Goal: Task Accomplishment & Management: Manage account settings

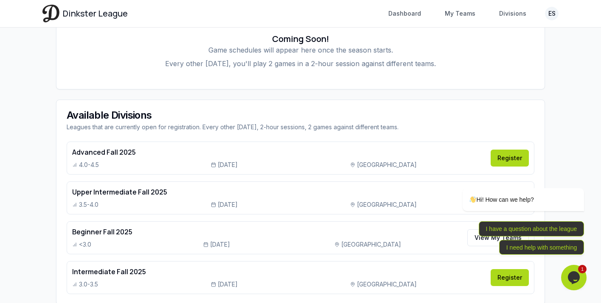
scroll to position [304, 0]
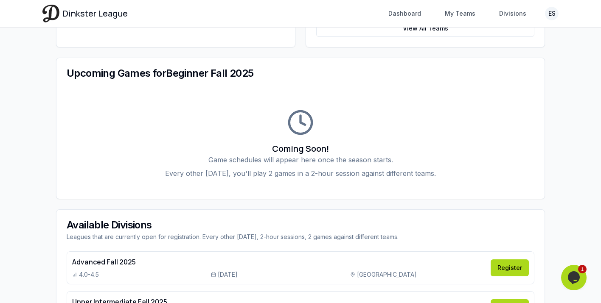
scroll to position [316, 0]
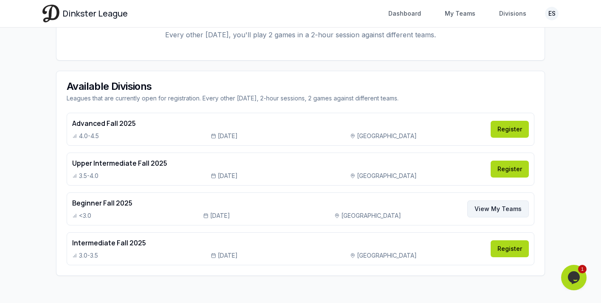
click at [483, 207] on link "View My Teams" at bounding box center [497, 209] width 61 height 17
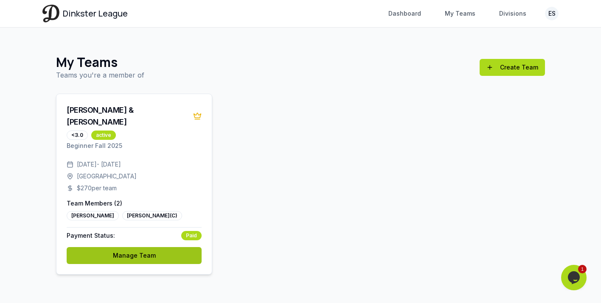
click at [152, 247] on link "Manage Team" at bounding box center [134, 255] width 135 height 17
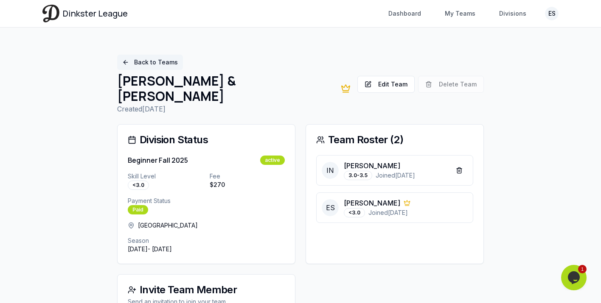
click at [126, 65] on link "Back to Teams" at bounding box center [150, 62] width 66 height 15
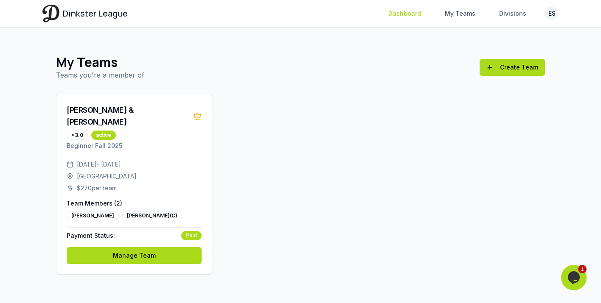
click at [422, 11] on link "Dashboard" at bounding box center [404, 13] width 43 height 15
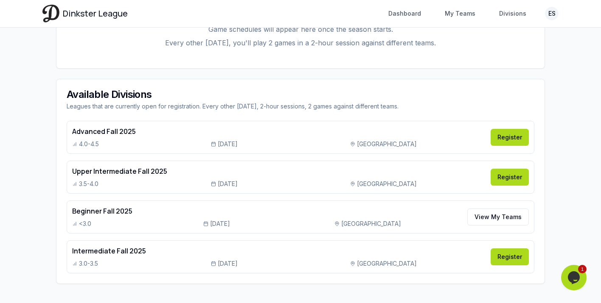
scroll to position [312, 0]
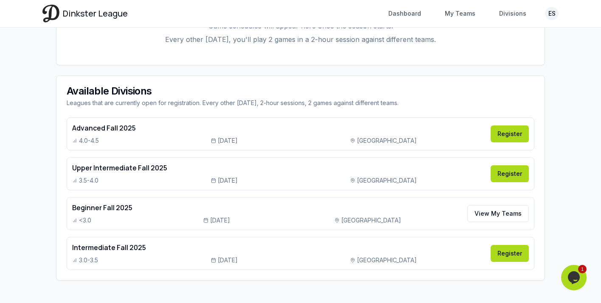
click at [218, 219] on span "[DATE]" at bounding box center [220, 220] width 20 height 8
click at [218, 220] on span "[DATE]" at bounding box center [220, 220] width 20 height 8
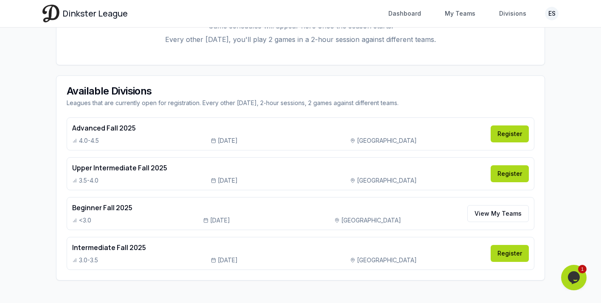
click at [216, 221] on span "[DATE]" at bounding box center [220, 220] width 20 height 8
click at [230, 219] on span "[DATE]" at bounding box center [220, 220] width 20 height 8
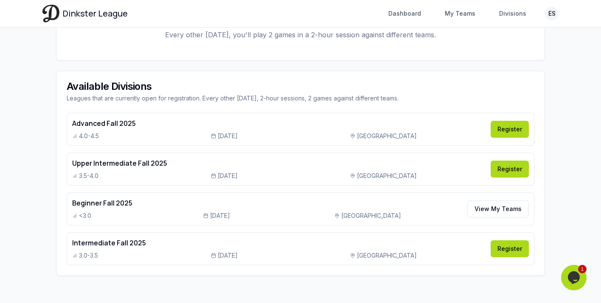
click at [115, 205] on h4 "Beginner Fall 2025" at bounding box center [267, 203] width 390 height 10
click at [493, 208] on link "View My Teams" at bounding box center [497, 209] width 61 height 17
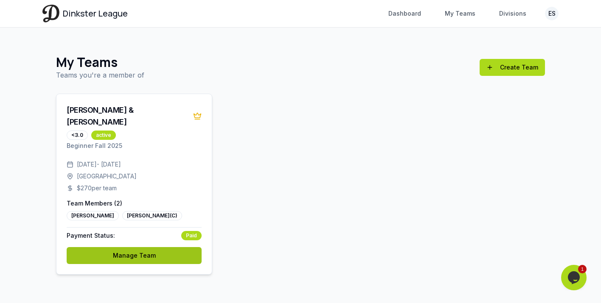
click at [162, 247] on link "Manage Team" at bounding box center [134, 255] width 135 height 17
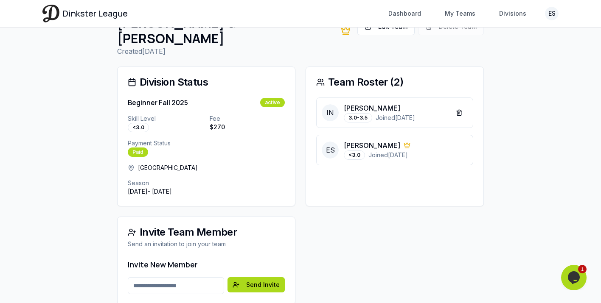
scroll to position [71, 0]
